Goal: Task Accomplishment & Management: Use online tool/utility

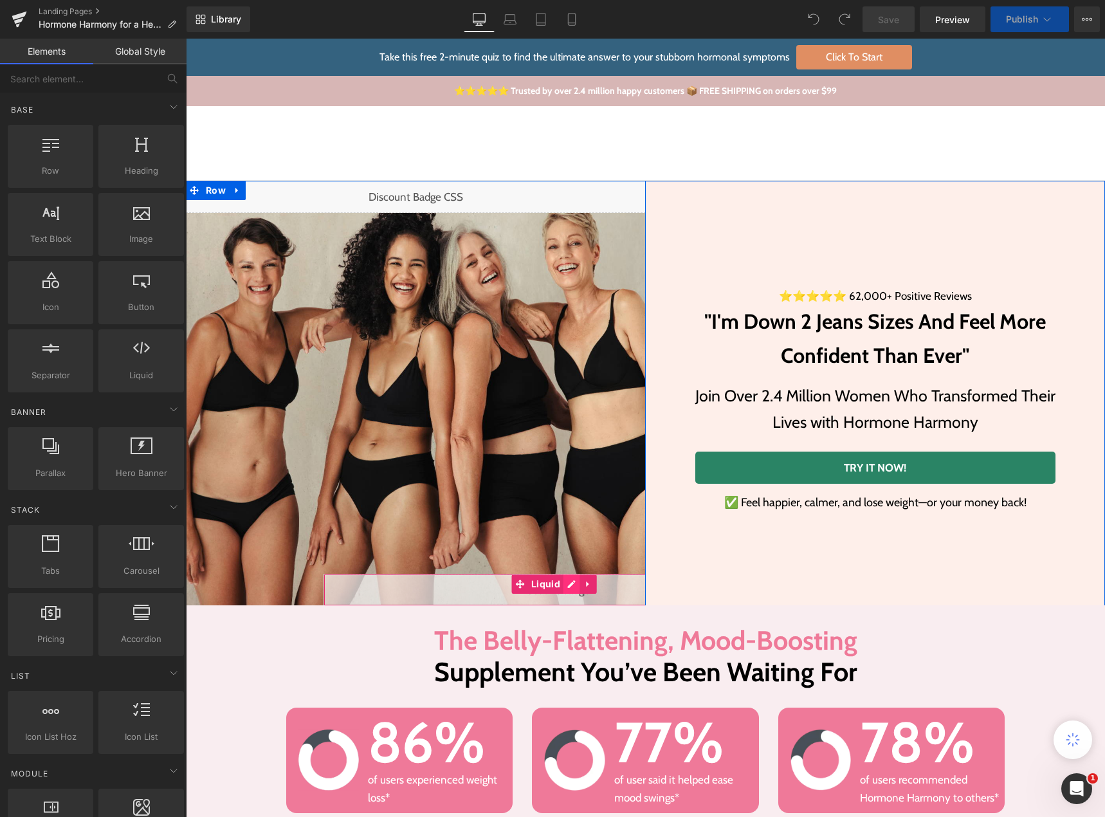
click at [563, 585] on div "Liquid" at bounding box center [554, 590] width 460 height 32
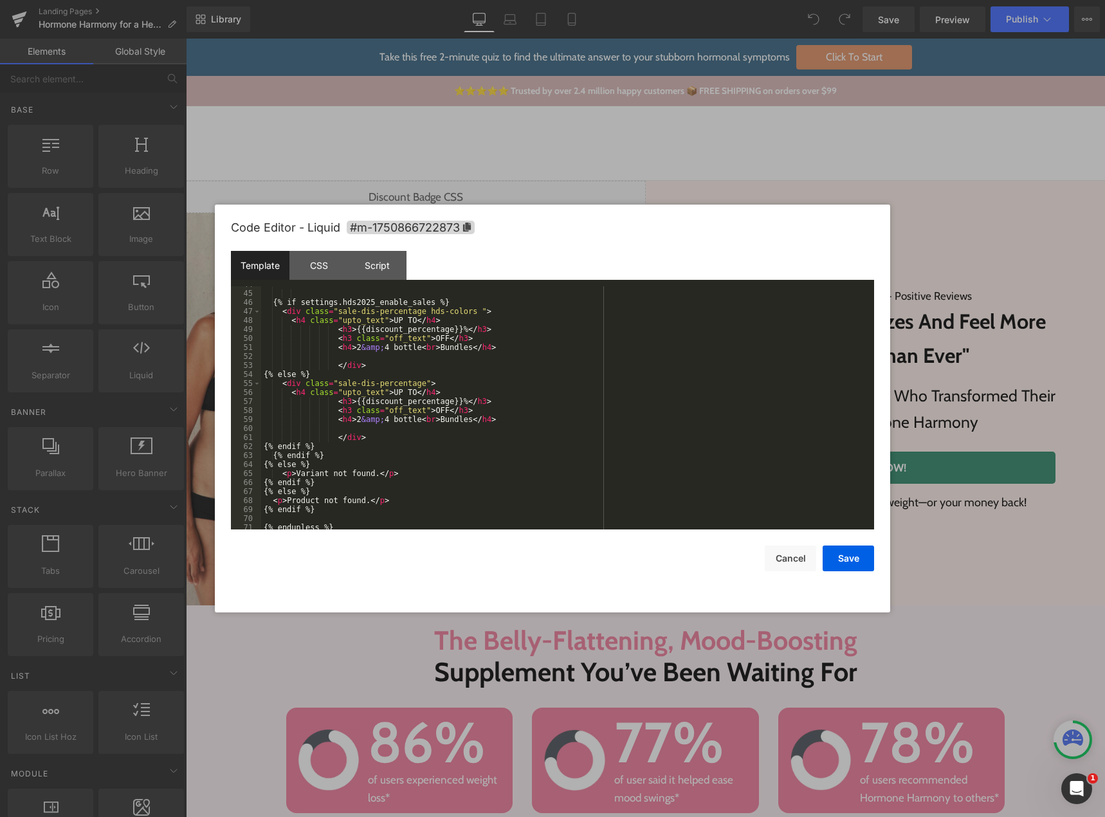
scroll to position [585, 0]
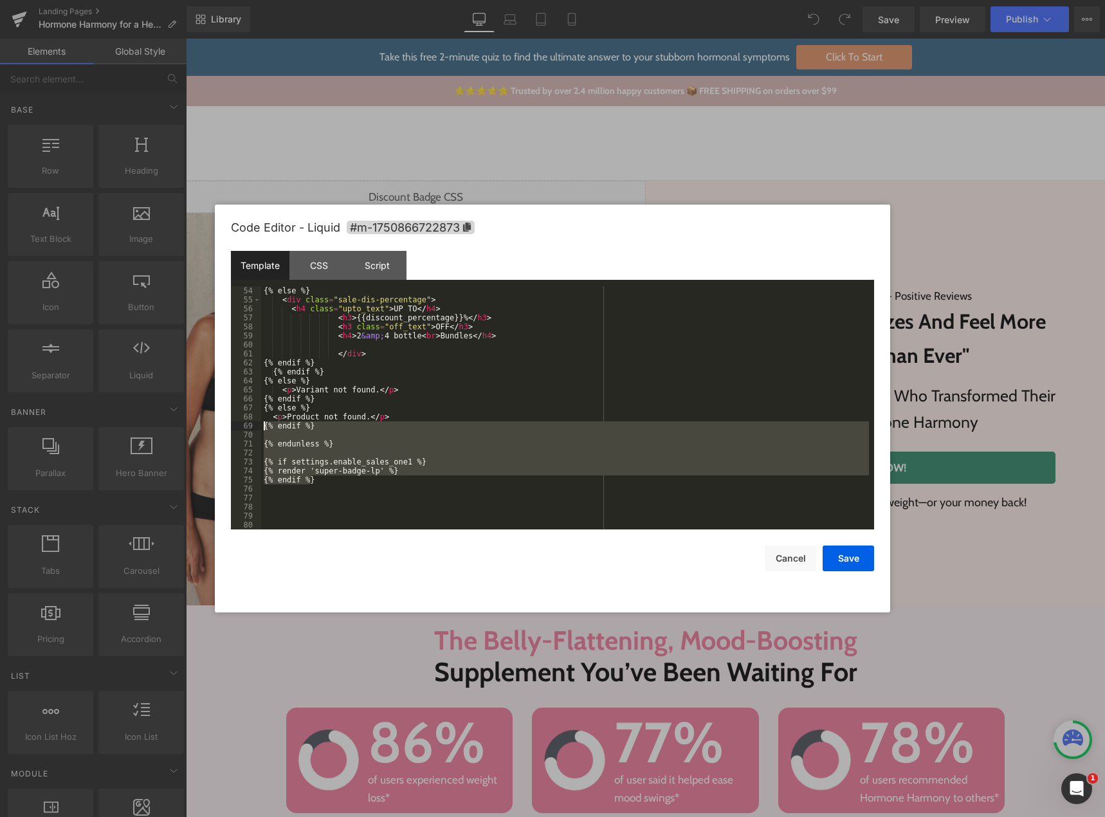
drag, startPoint x: 316, startPoint y: 480, endPoint x: 259, endPoint y: 427, distance: 78.3
click at [259, 427] on pre "54 55 56 57 58 59 60 61 62 63 64 65 66 67 68 69 70 71 72 73 74 75 76 77 78 79 8…" at bounding box center [552, 407] width 643 height 243
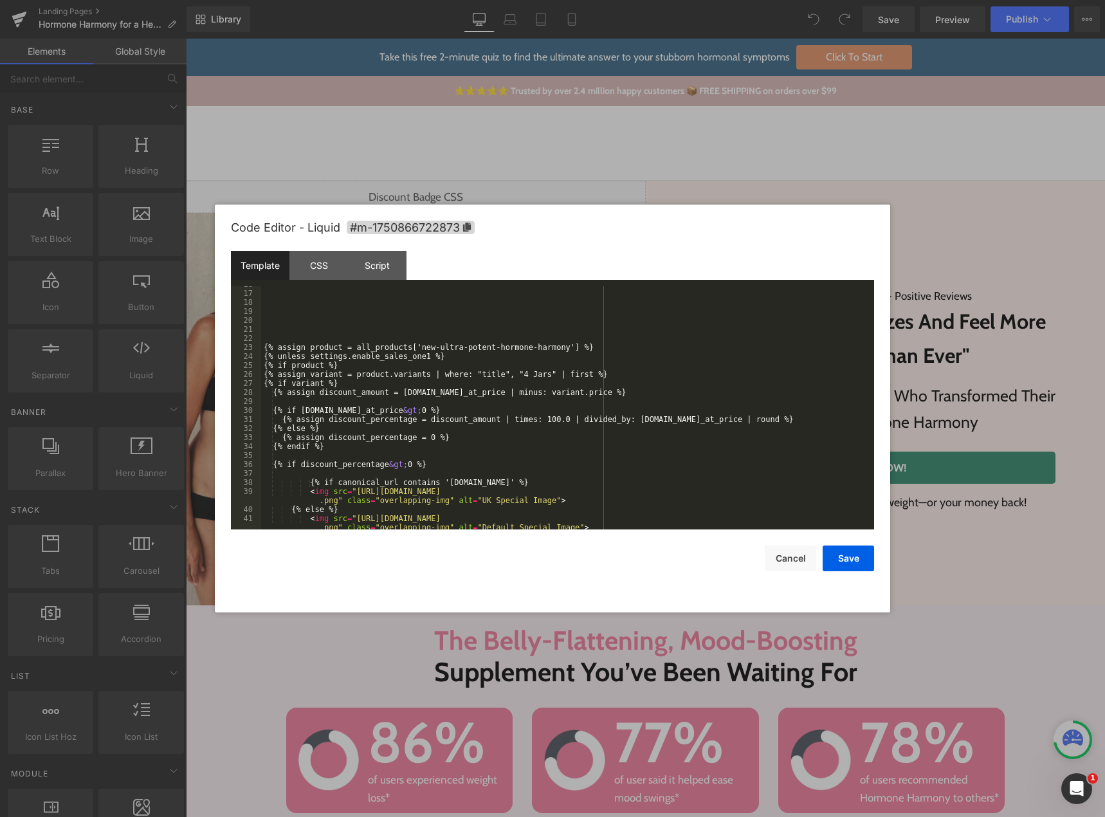
scroll to position [270, 0]
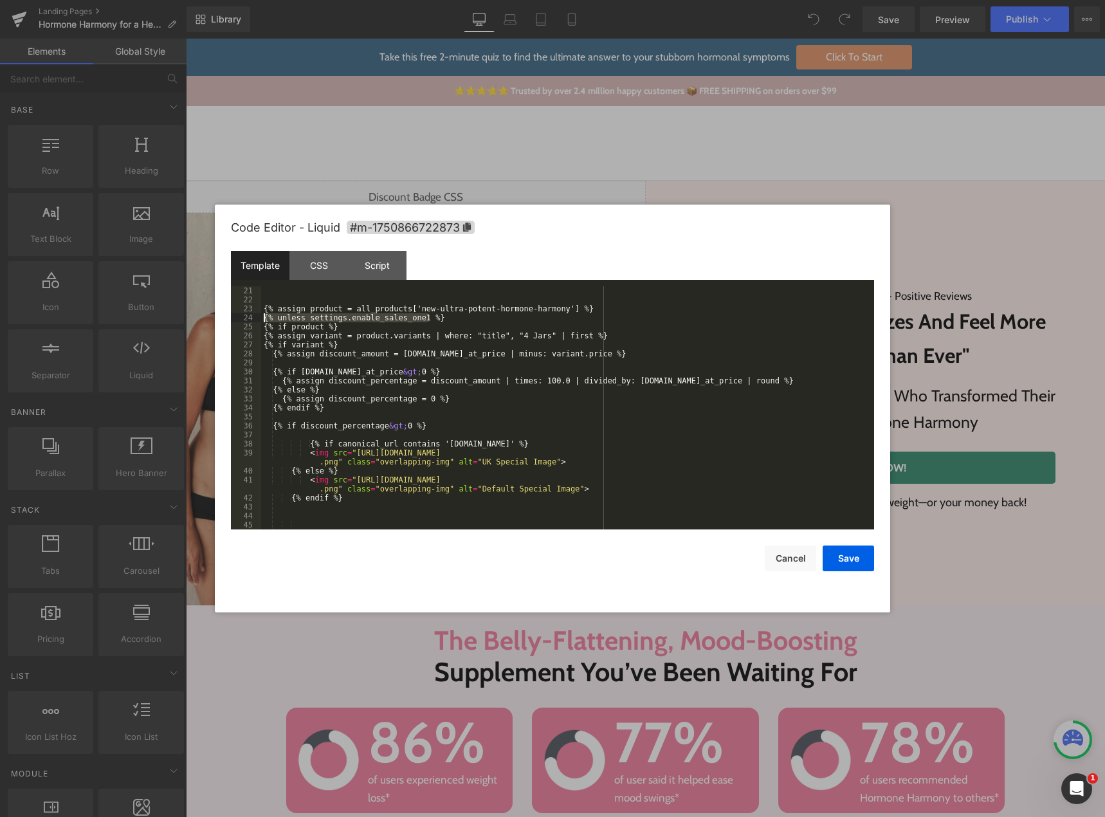
drag, startPoint x: 443, startPoint y: 317, endPoint x: 257, endPoint y: 321, distance: 185.9
click at [257, 321] on pre "21 22 23 24 25 26 27 28 29 30 31 32 33 34 35 36 37 38 39 40 41 42 43 44 45 46 {…" at bounding box center [552, 407] width 643 height 243
click at [311, 263] on div "CSS" at bounding box center [318, 265] width 59 height 29
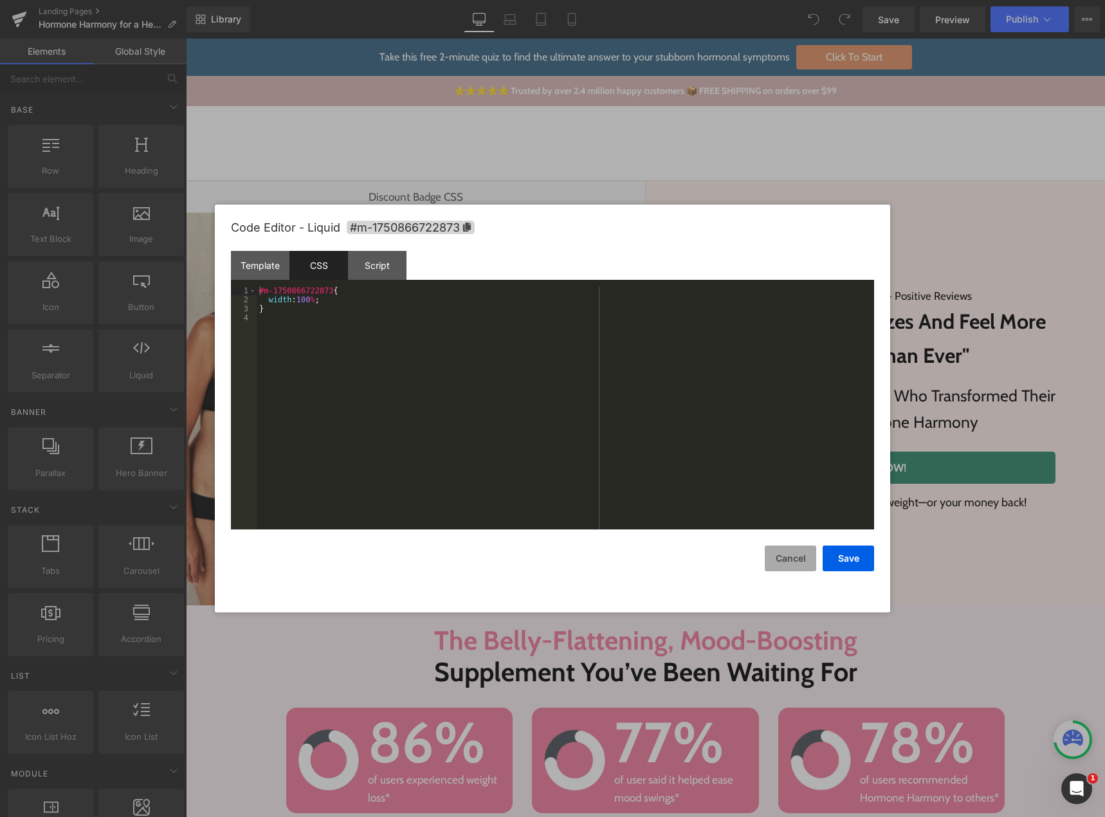
click at [807, 557] on button "Cancel" at bounding box center [790, 558] width 51 height 26
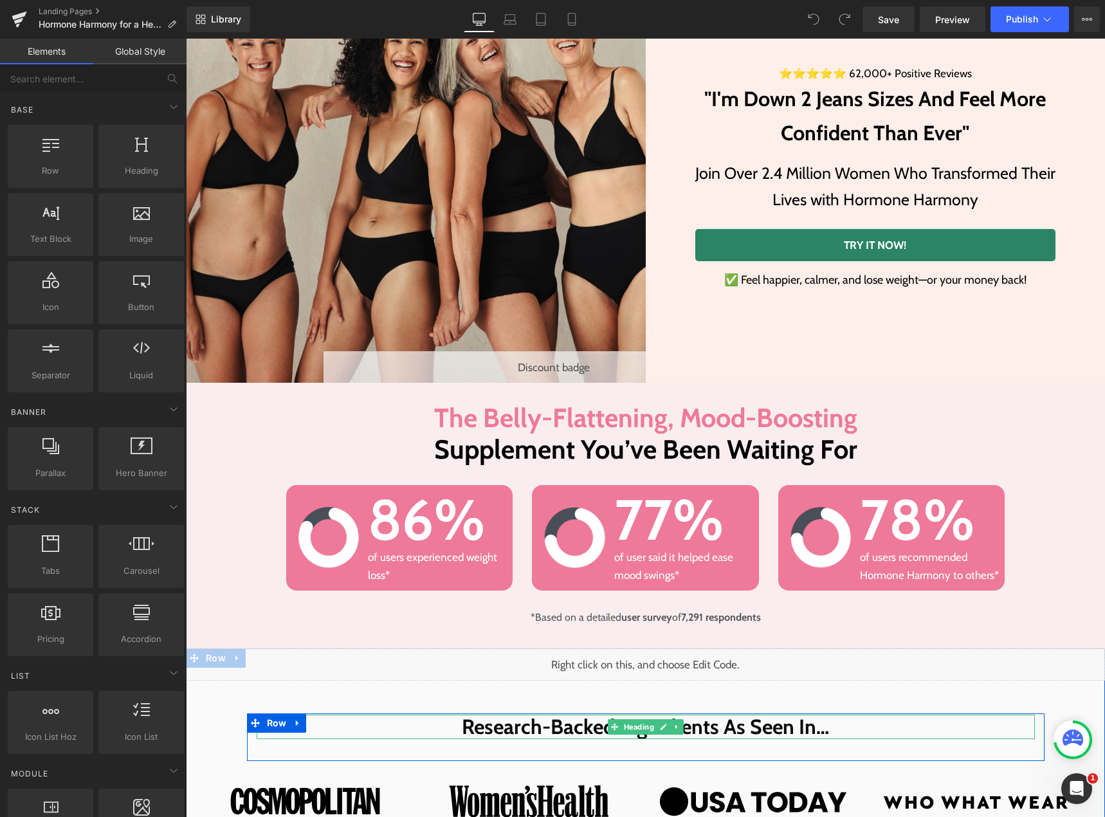
scroll to position [0, 0]
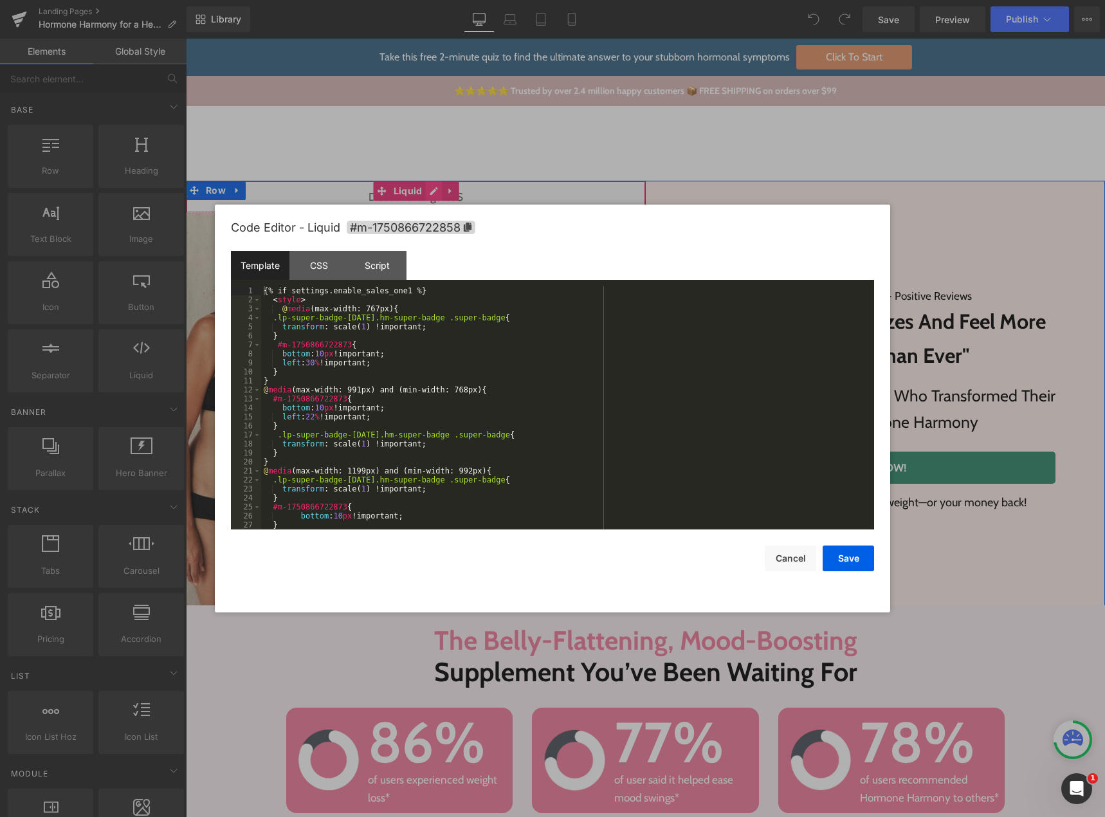
click at [429, 189] on div "Liquid" at bounding box center [416, 197] width 460 height 32
click at [413, 391] on div "{% if settings.enable_sales_one1 %} < style > @ media (max-width: 767px) { .lp-…" at bounding box center [565, 416] width 608 height 261
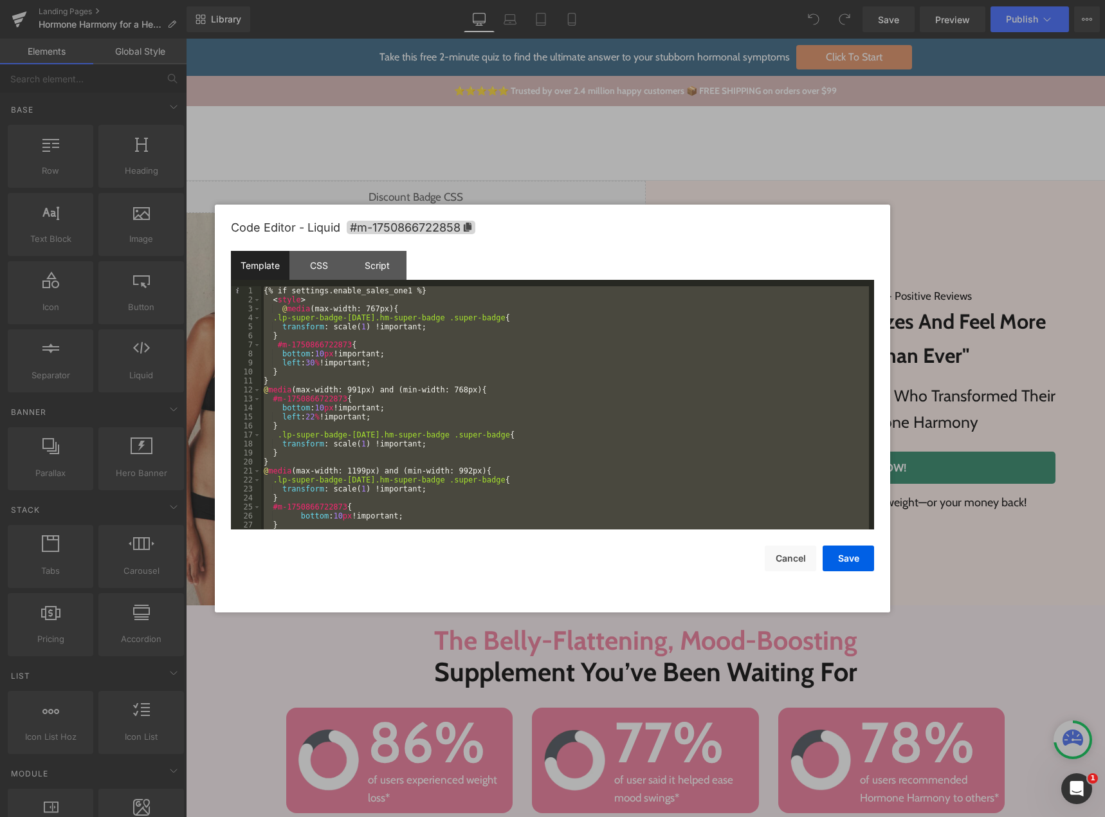
click at [878, 156] on div at bounding box center [552, 408] width 1105 height 817
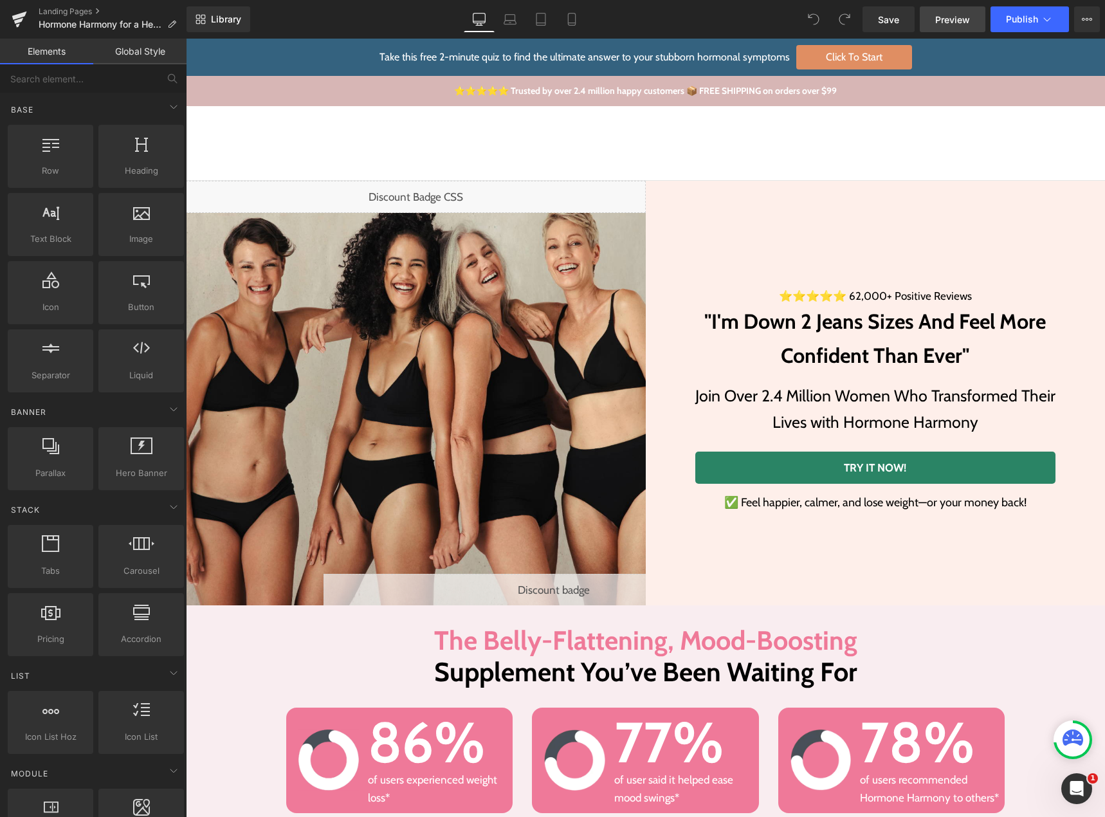
click at [944, 24] on span "Preview" at bounding box center [952, 20] width 35 height 14
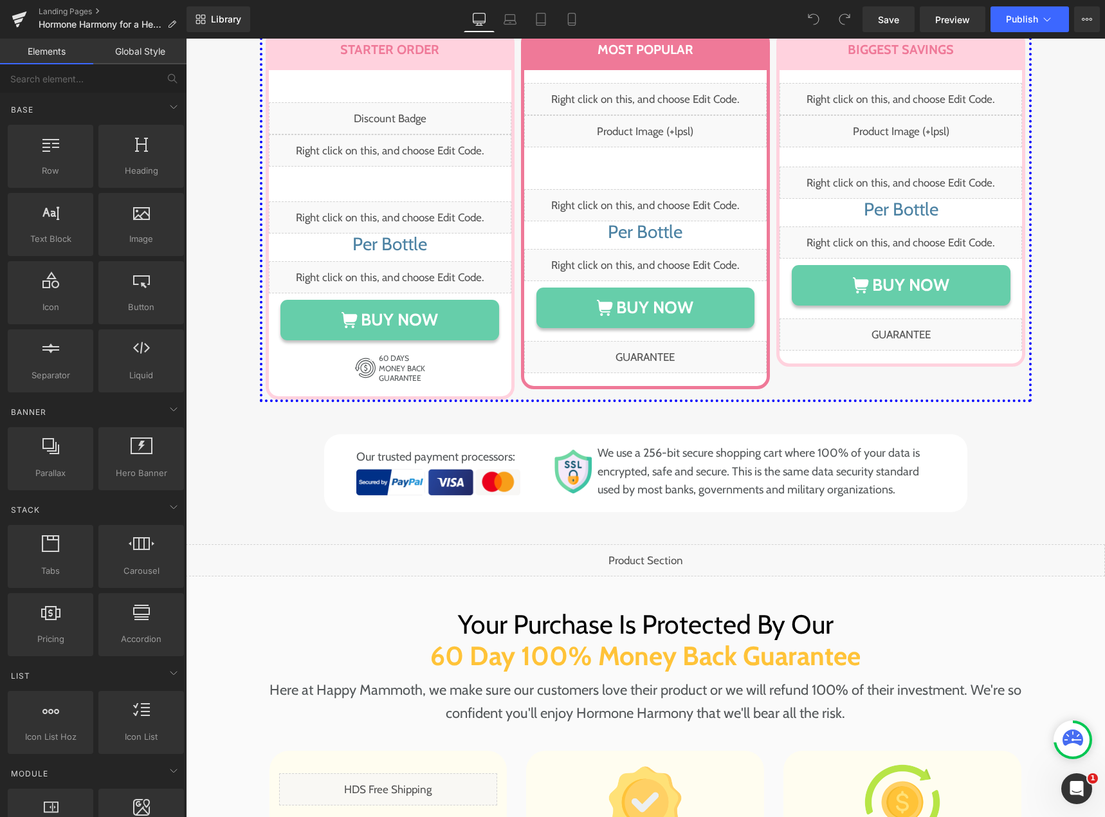
scroll to position [6555, 0]
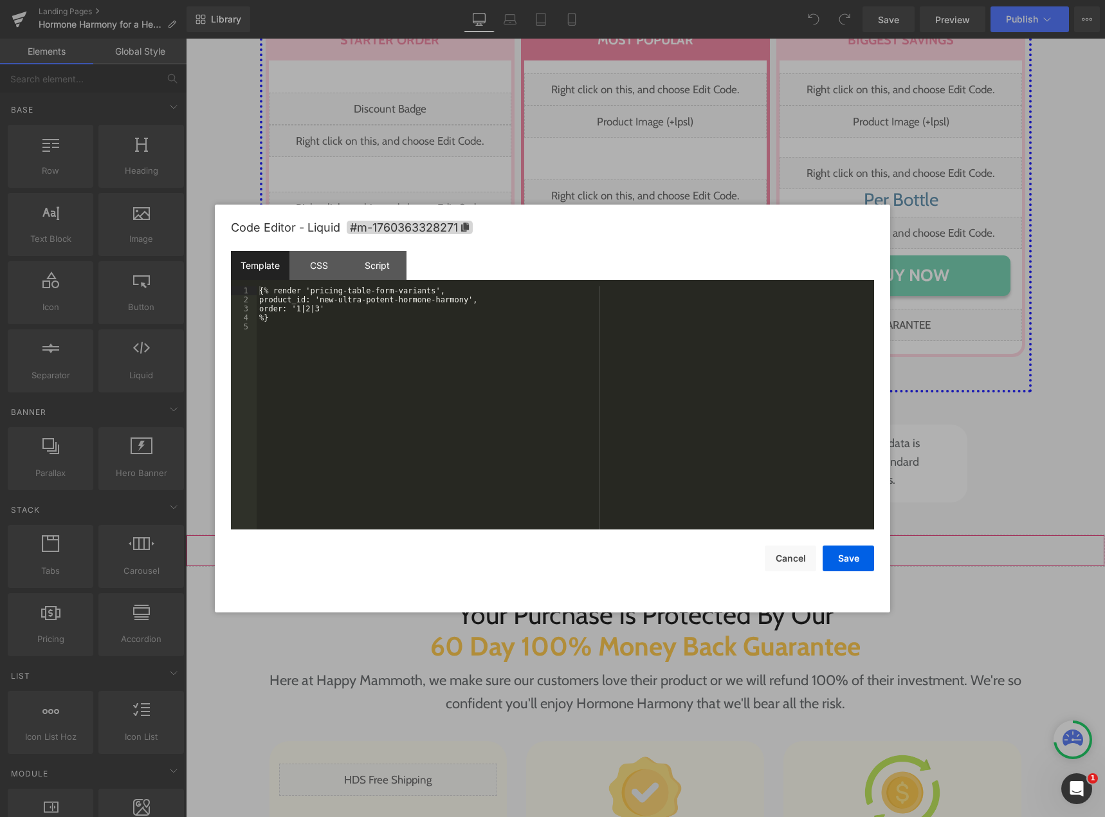
click at [658, 535] on div "Liquid" at bounding box center [645, 551] width 919 height 32
click at [425, 398] on div "{% render 'pricing-table-form-variants', product_id: 'new-ultra-potent-hormone-…" at bounding box center [565, 416] width 617 height 261
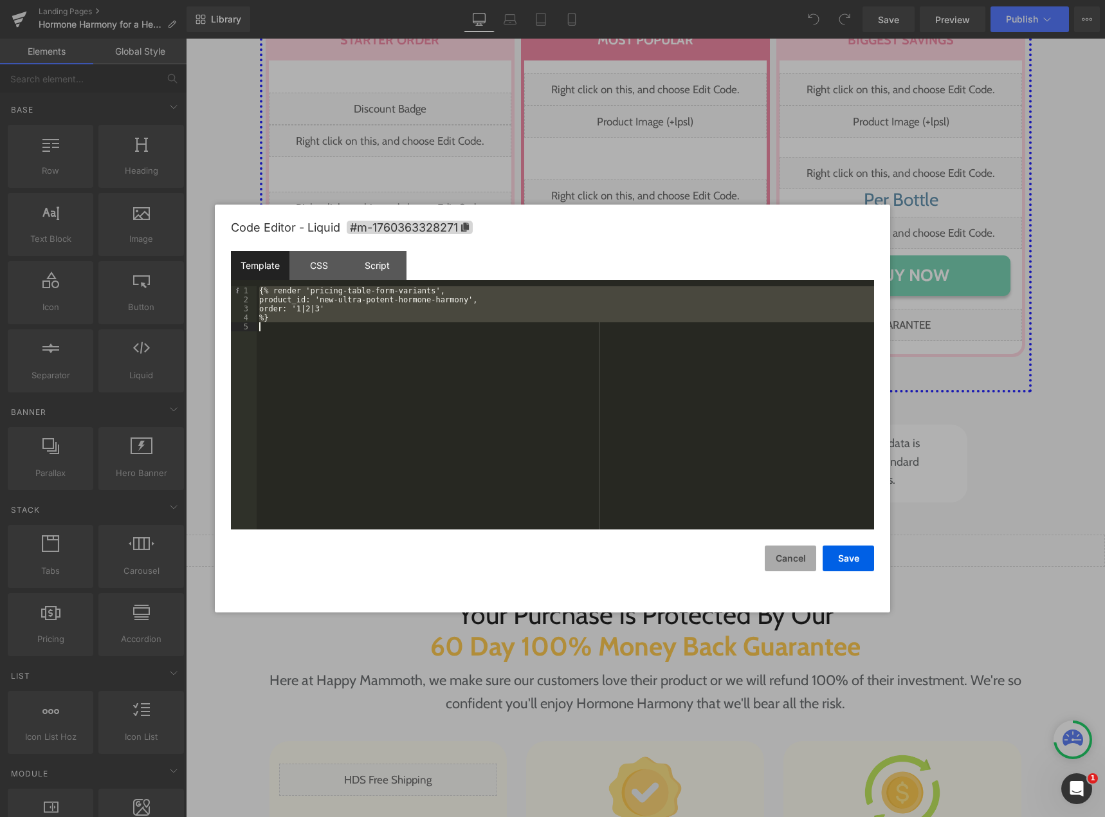
click at [784, 557] on button "Cancel" at bounding box center [790, 558] width 51 height 26
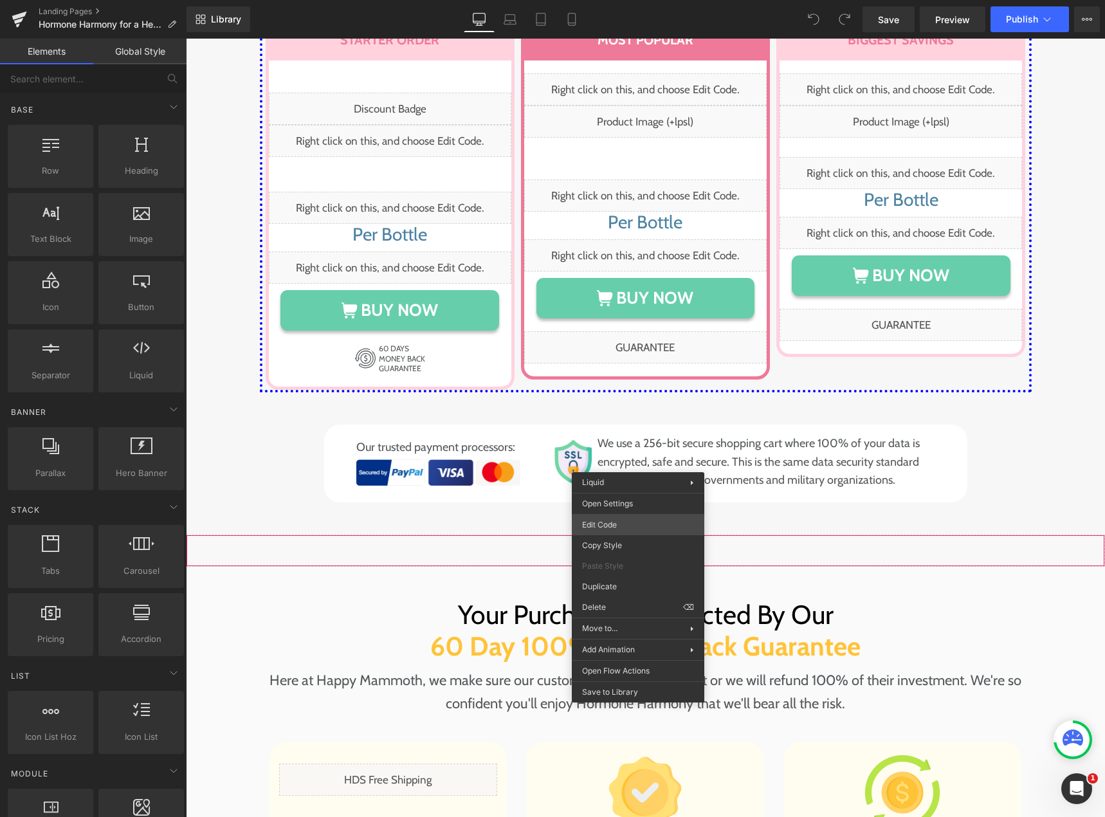
click at [625, 0] on div "You are previewing how the will restyle your page. You can not edit Elements in…" at bounding box center [552, 0] width 1105 height 0
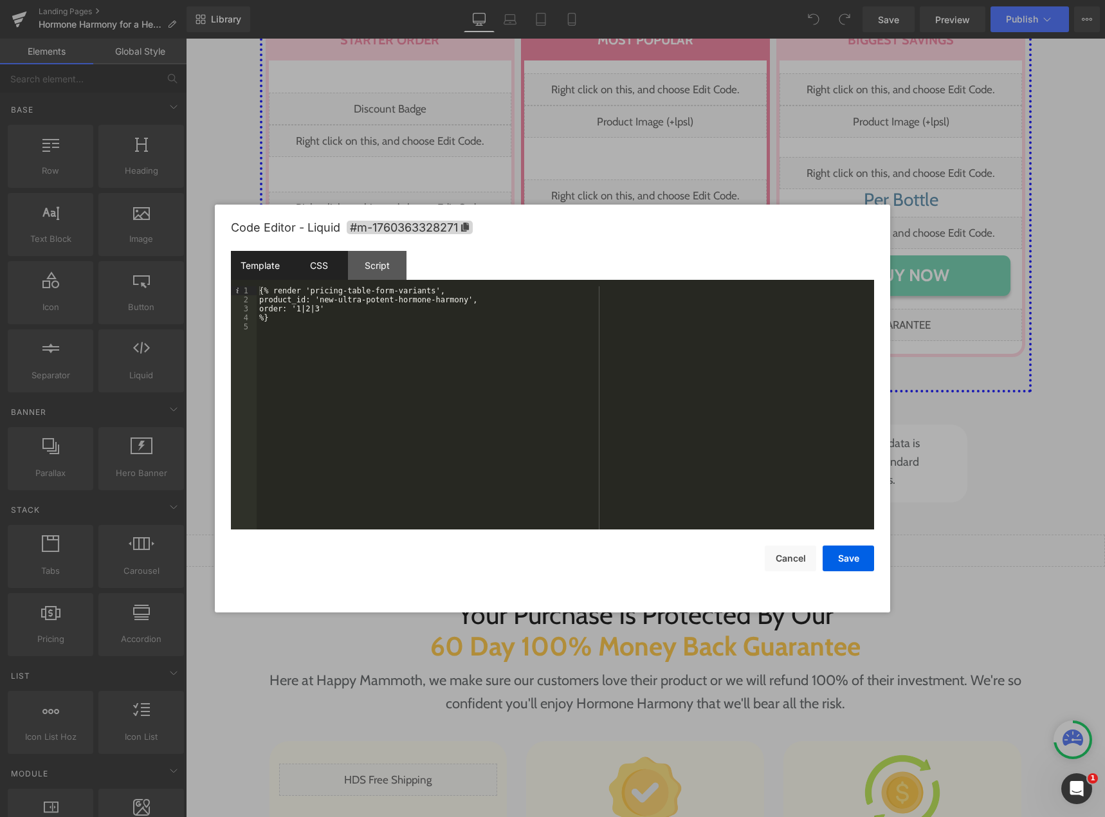
click at [311, 262] on div "CSS" at bounding box center [318, 265] width 59 height 29
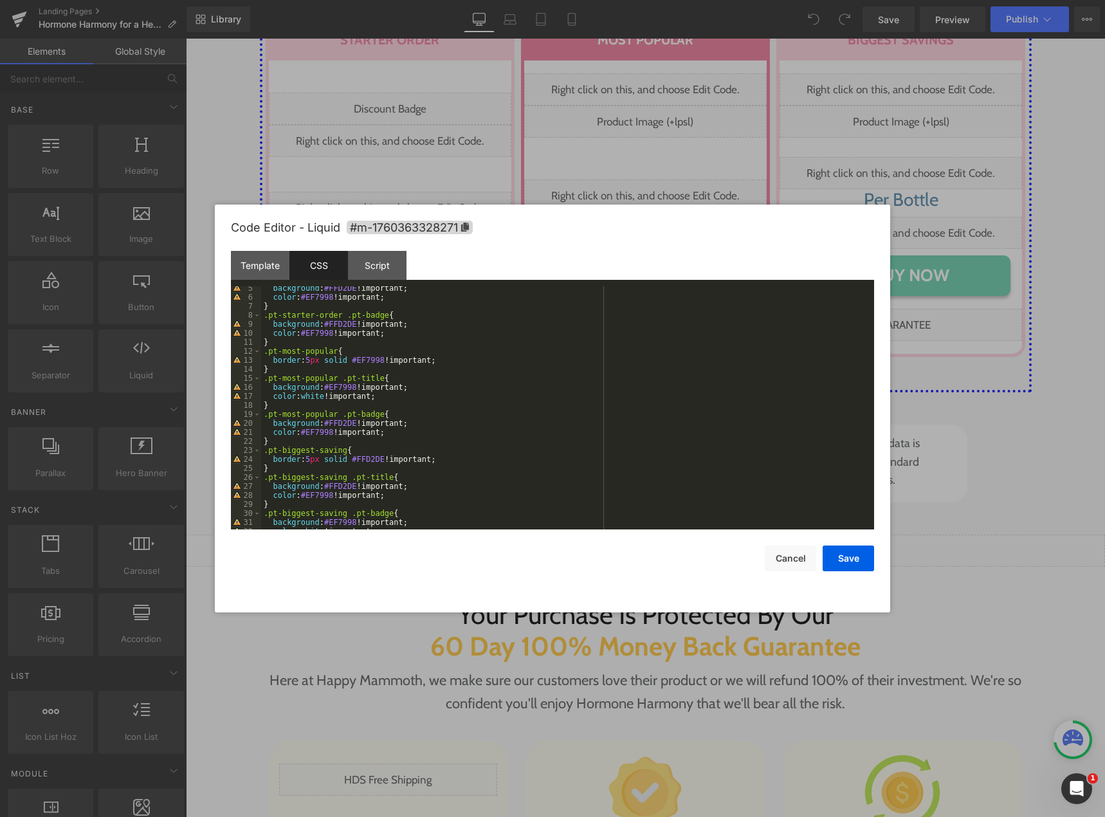
scroll to position [117, 0]
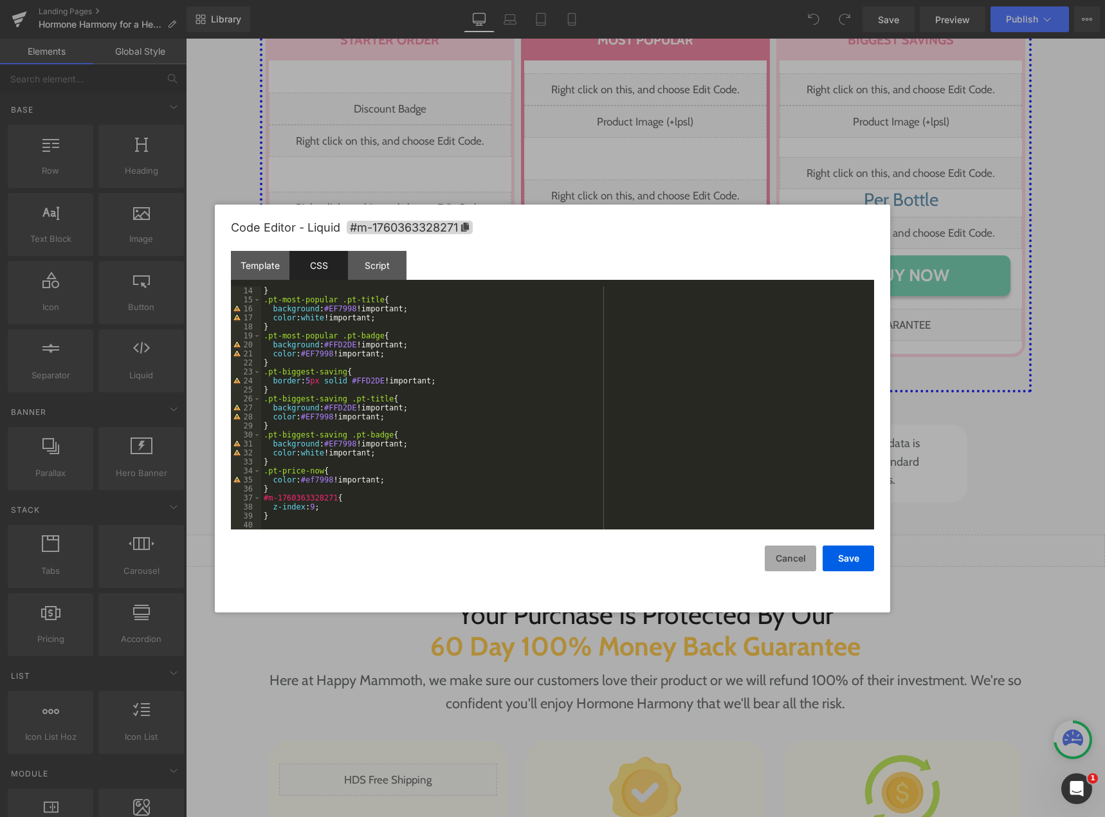
click at [778, 556] on button "Cancel" at bounding box center [790, 558] width 51 height 26
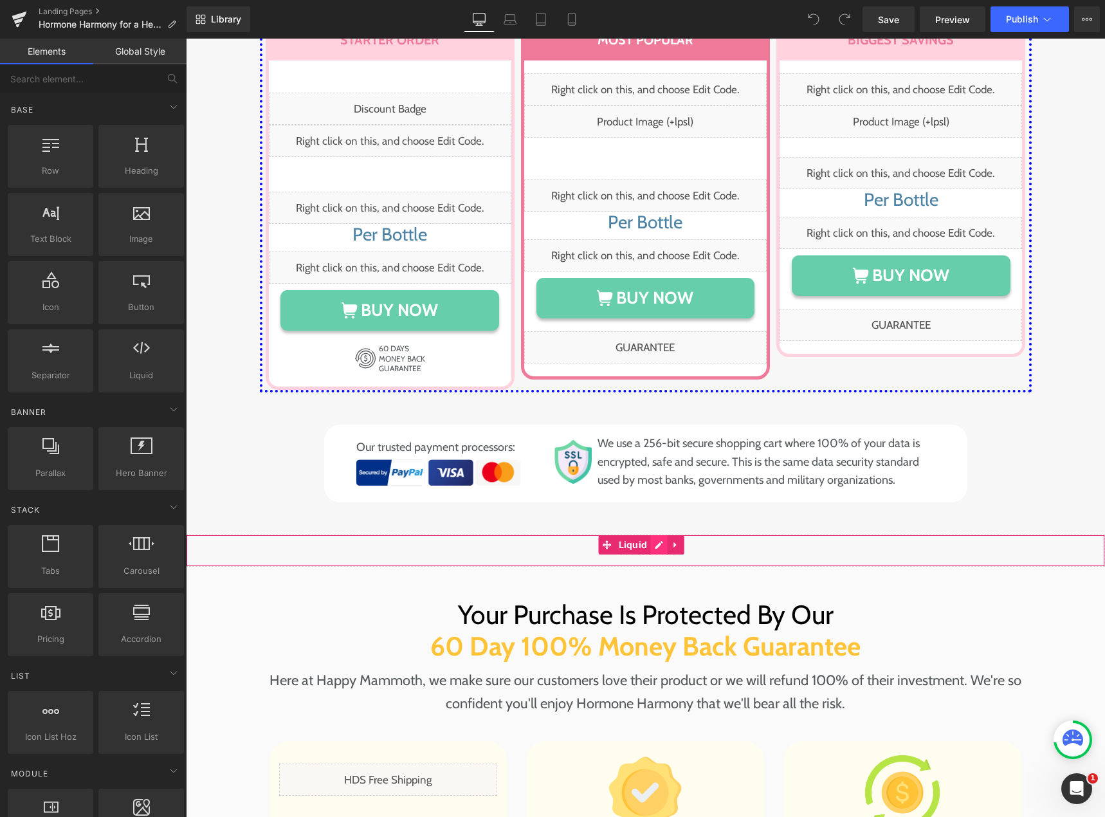
click at [656, 535] on div "Liquid" at bounding box center [645, 551] width 919 height 32
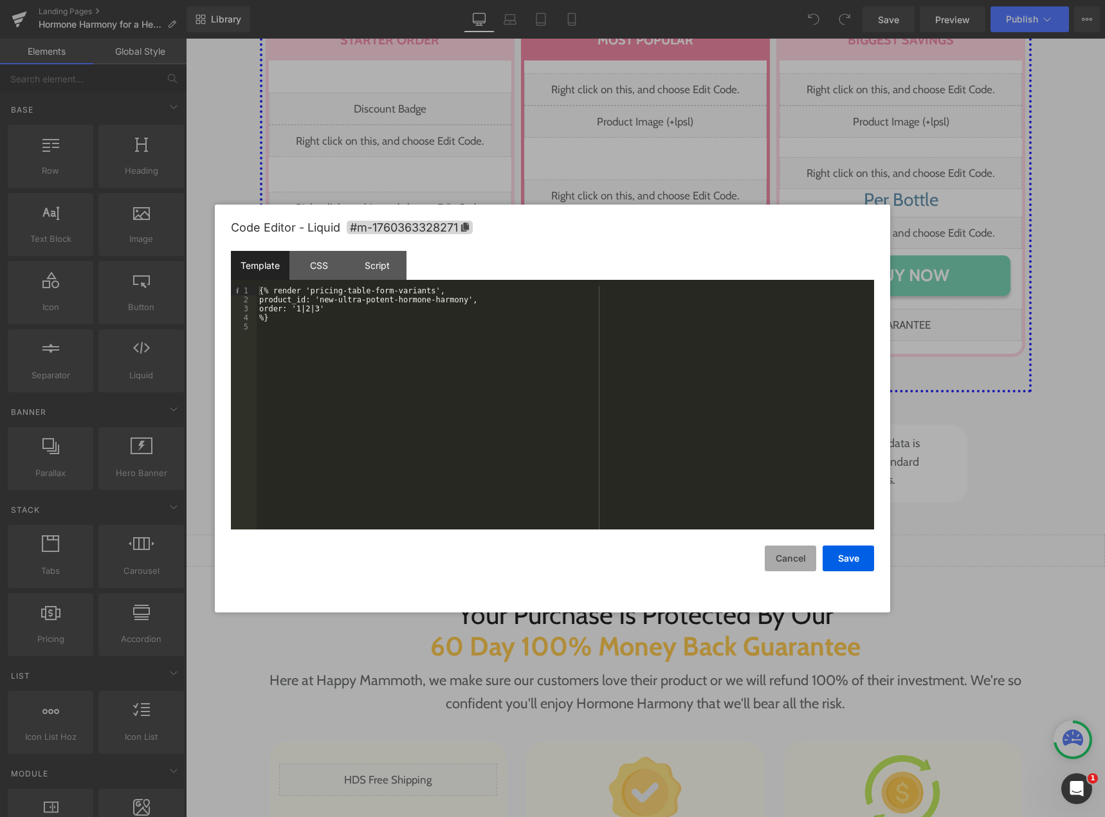
click at [789, 555] on button "Cancel" at bounding box center [790, 558] width 51 height 26
click at [657, 535] on div "Liquid" at bounding box center [645, 551] width 919 height 32
click at [313, 259] on div "CSS" at bounding box center [318, 265] width 59 height 29
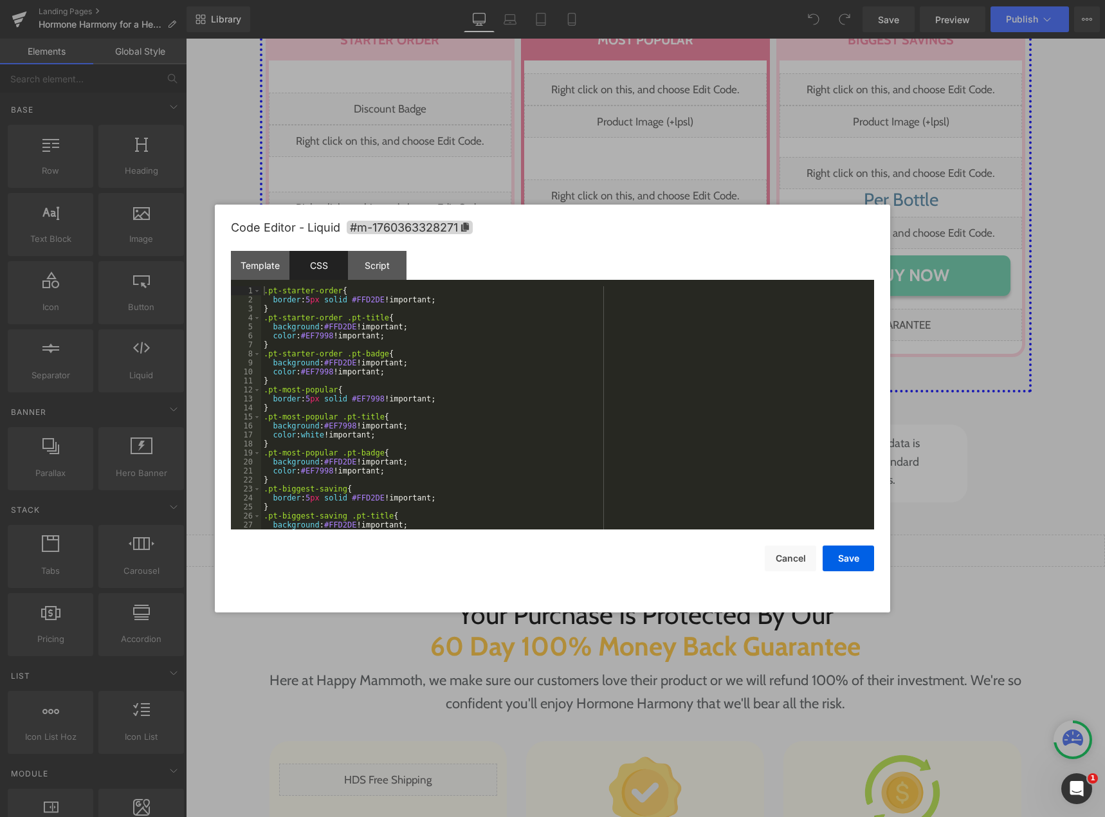
click at [389, 443] on div ".pt-starter-order { border : 5 px solid #FFD2DE !important; } .pt-starter-order…" at bounding box center [565, 416] width 608 height 261
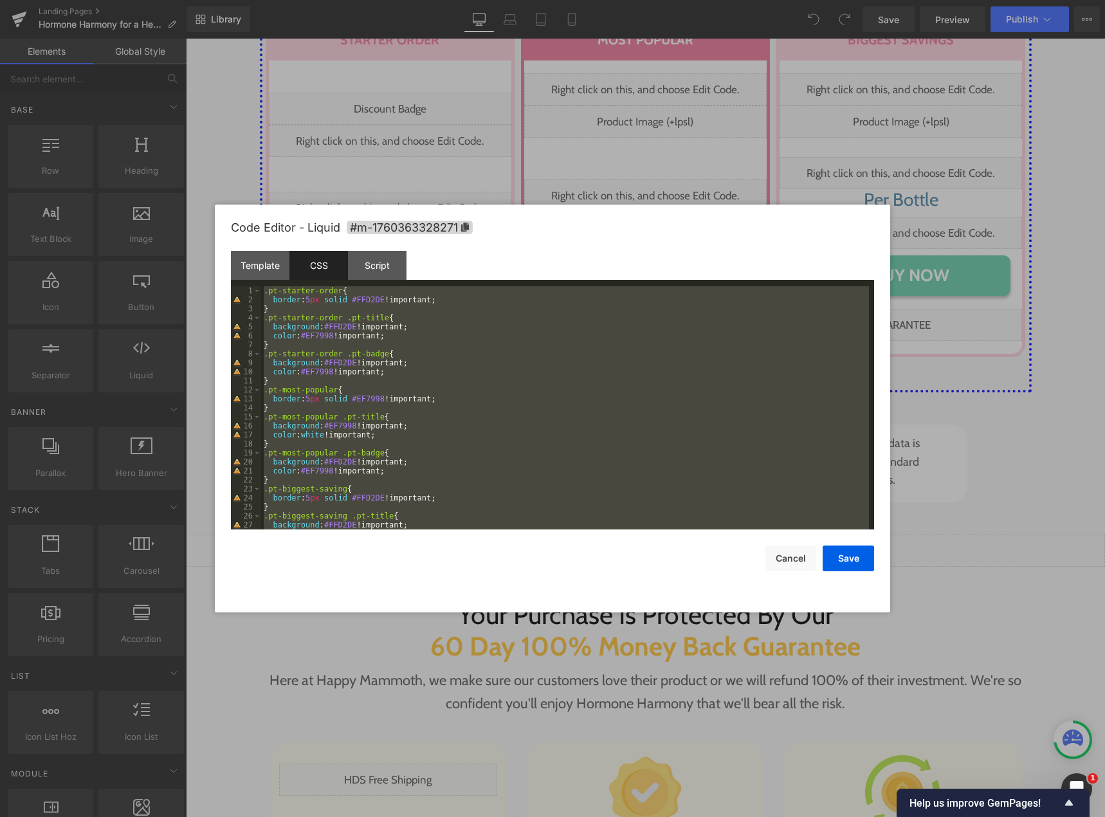
click at [446, 385] on div ".pt-starter-order { border : 5 px solid #FFD2DE !important; } .pt-starter-order…" at bounding box center [565, 407] width 608 height 243
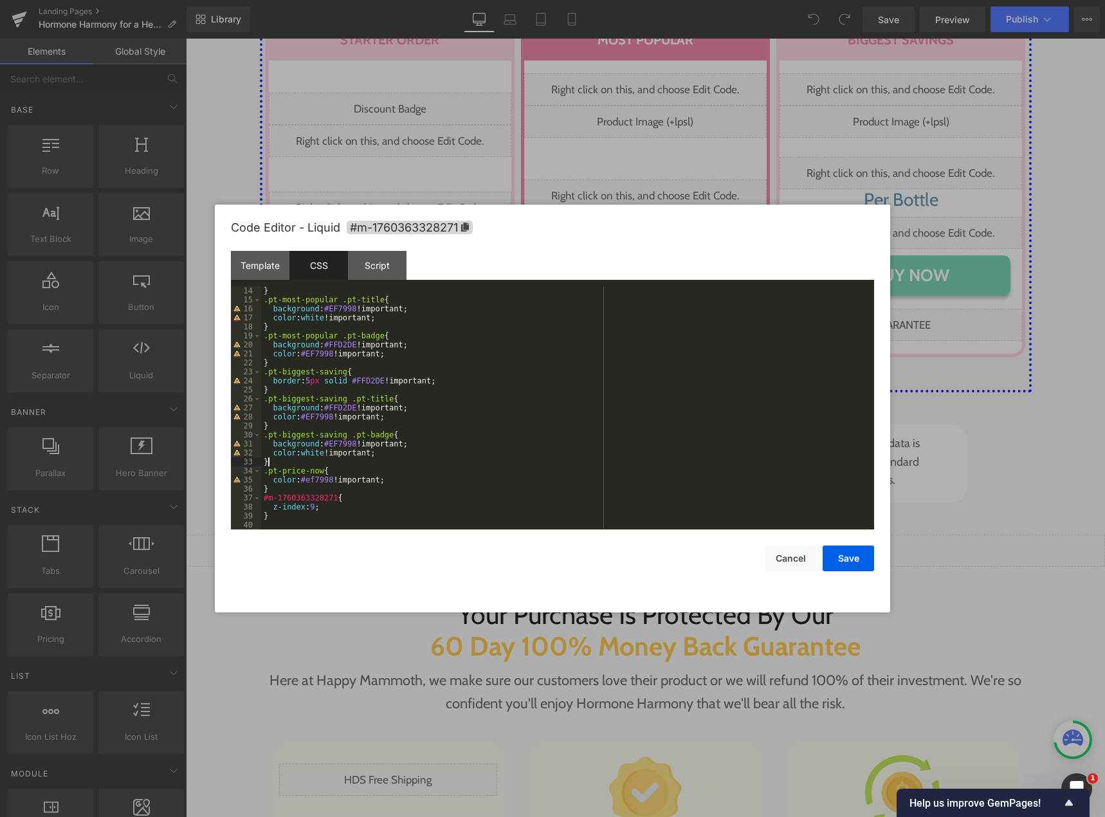
click at [411, 459] on div "} .pt-most-popular .pt-title { background : #EF7998 !important; color : white !…" at bounding box center [565, 416] width 608 height 261
click at [412, 459] on div "} .pt-most-popular .pt-title { background : #EF7998 !important; color : white !…" at bounding box center [565, 416] width 608 height 261
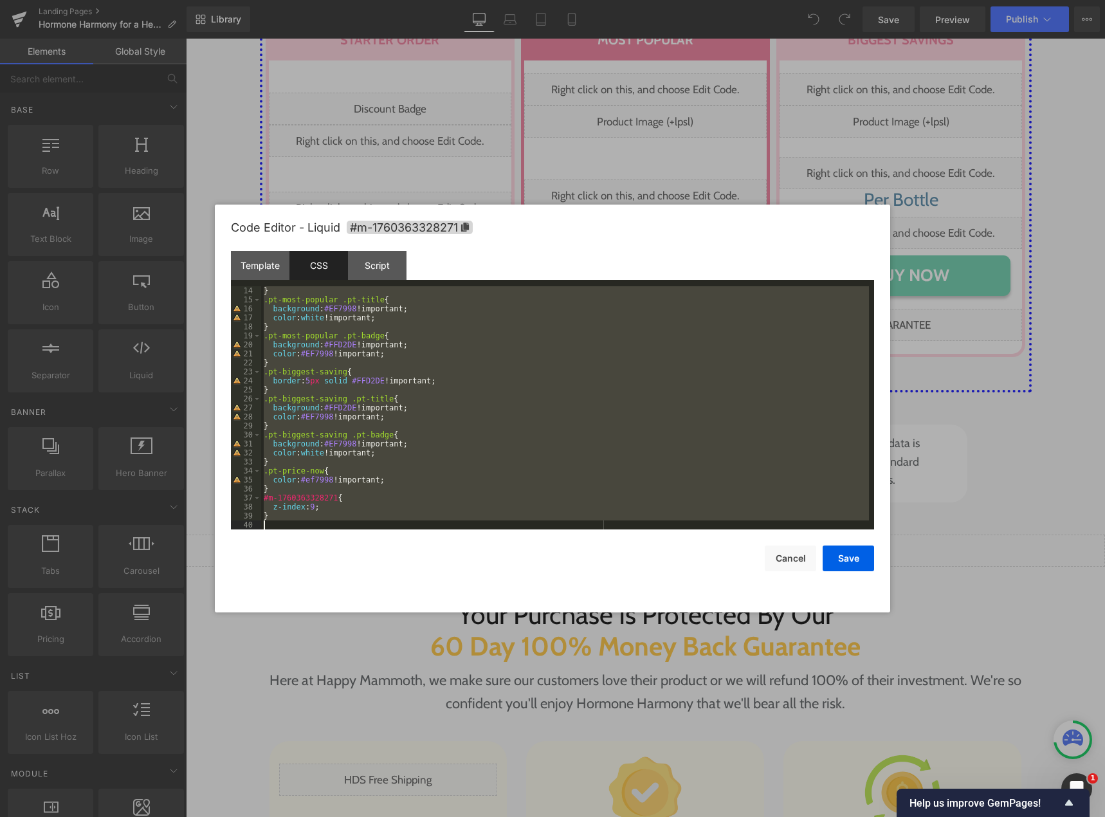
click at [462, 385] on div "} .pt-most-popular .pt-title { background : #EF7998 !important; color : white !…" at bounding box center [565, 407] width 608 height 243
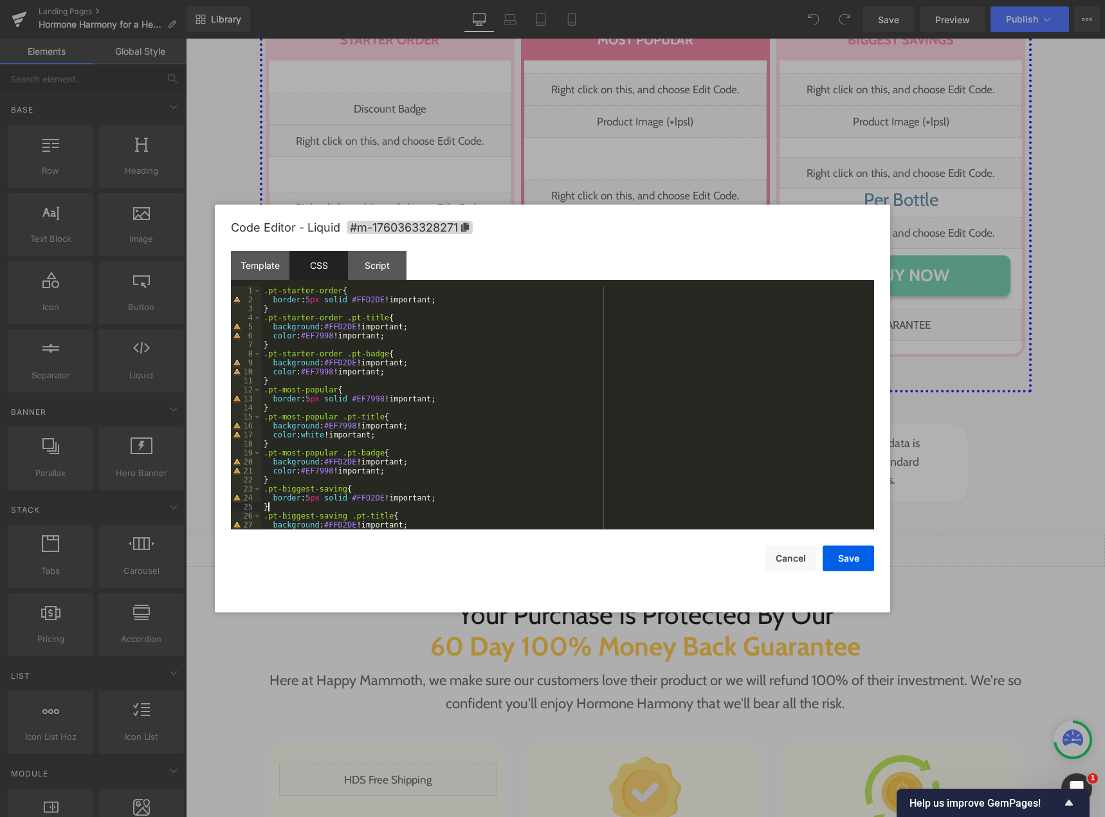
scroll to position [0, 0]
click at [430, 379] on div ".pt-starter-order { border : 5 px solid #FFD2DE !important; } .pt-starter-order…" at bounding box center [565, 416] width 608 height 261
